Goal: Information Seeking & Learning: Learn about a topic

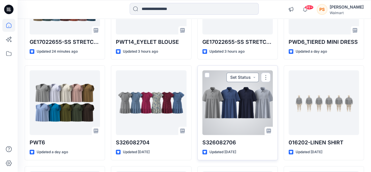
scroll to position [147, 0]
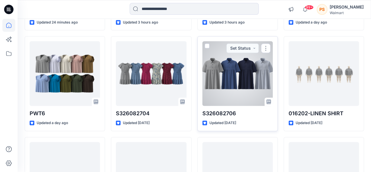
click at [247, 94] on div at bounding box center [237, 73] width 70 height 65
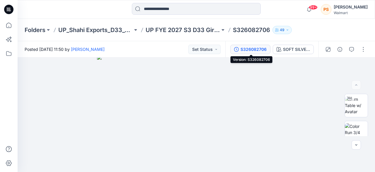
click at [266, 46] on div "S326082706" at bounding box center [254, 49] width 26 height 6
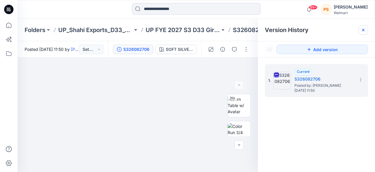
click at [362, 30] on icon at bounding box center [363, 30] width 5 height 5
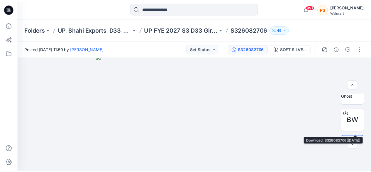
scroll to position [87, 0]
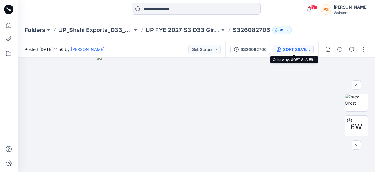
click at [280, 50] on icon "button" at bounding box center [279, 49] width 5 height 5
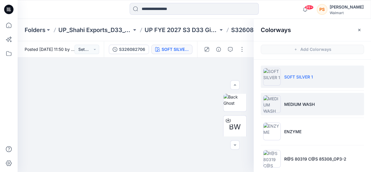
click at [297, 109] on li "MEDIUM WASH" at bounding box center [312, 104] width 103 height 22
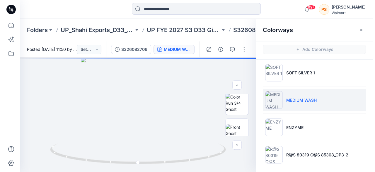
scroll to position [6, 0]
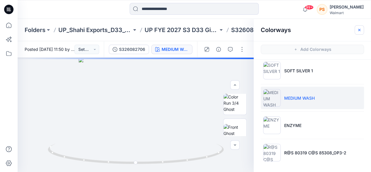
click at [358, 30] on icon "button" at bounding box center [359, 29] width 2 height 2
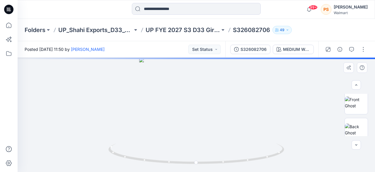
scroll to position [1, 0]
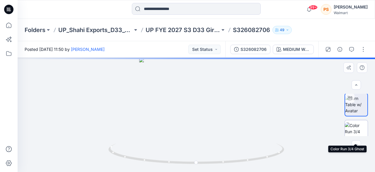
click at [353, 126] on img at bounding box center [356, 131] width 23 height 18
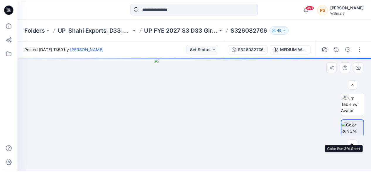
scroll to position [1, 0]
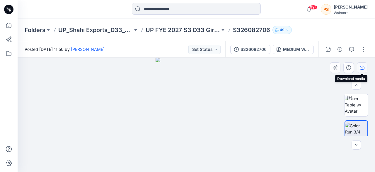
click at [362, 68] on icon "button" at bounding box center [362, 67] width 5 height 5
click at [344, 35] on div "Folders UP_Shahi Exports_D33_Girls Dresses UP FYE 2027 S3 D33 Girls Dresses Sha…" at bounding box center [197, 30] width 358 height 22
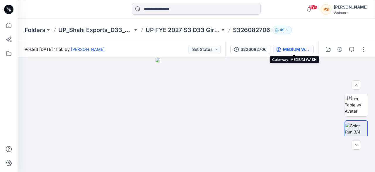
click at [296, 51] on div "MEDIUM WASH" at bounding box center [296, 49] width 27 height 6
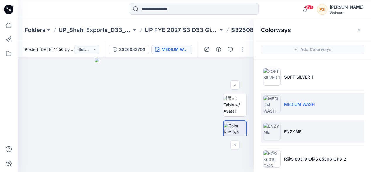
click at [294, 128] on p "ENZYME" at bounding box center [292, 131] width 17 height 6
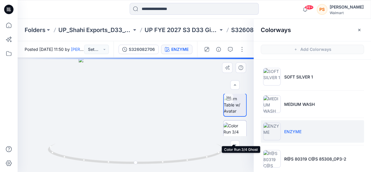
click at [235, 125] on img at bounding box center [235, 131] width 23 height 18
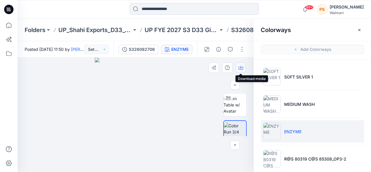
click at [241, 66] on icon "button" at bounding box center [240, 67] width 5 height 5
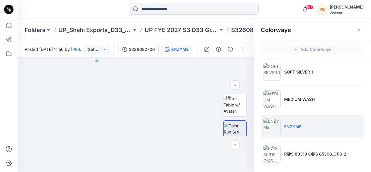
scroll to position [6, 0]
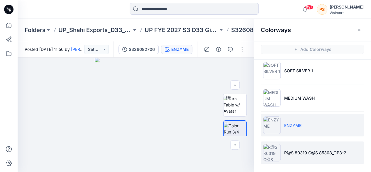
click at [303, 148] on li "R@S 80319 C@S 85308_OP3-2" at bounding box center [312, 152] width 103 height 22
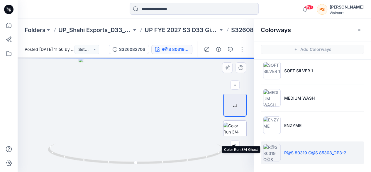
click at [236, 129] on img at bounding box center [235, 131] width 23 height 18
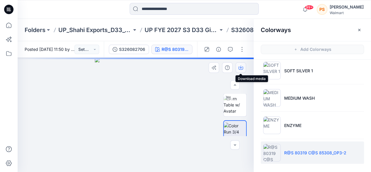
click at [242, 69] on icon "button" at bounding box center [240, 67] width 5 height 5
